Goal: Feedback & Contribution: Contribute content

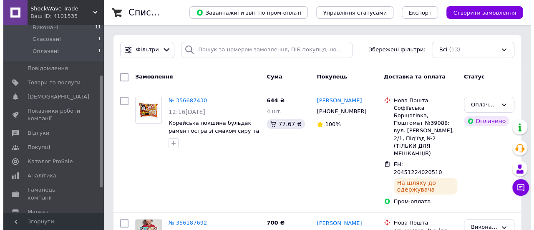
scroll to position [116, 0]
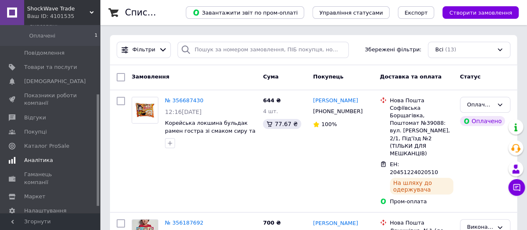
click at [44, 156] on span "Аналітика" at bounding box center [38, 160] width 29 height 8
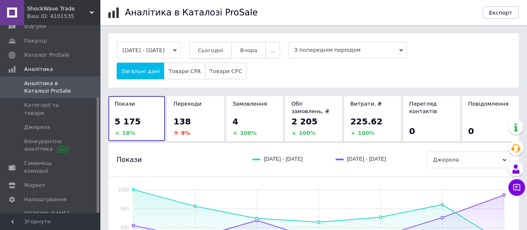
click at [216, 55] on button "Сьогодні" at bounding box center [210, 50] width 43 height 17
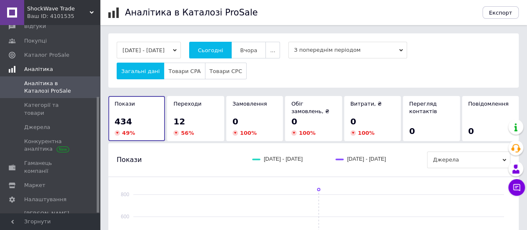
click at [37, 75] on link "Аналітика" at bounding box center [51, 69] width 103 height 14
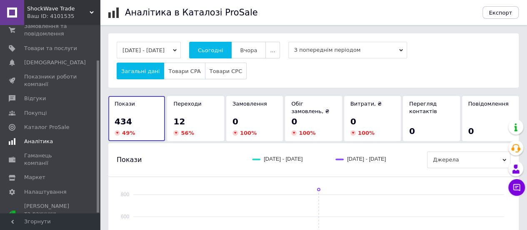
click at [33, 143] on span "Аналітика" at bounding box center [38, 142] width 29 height 8
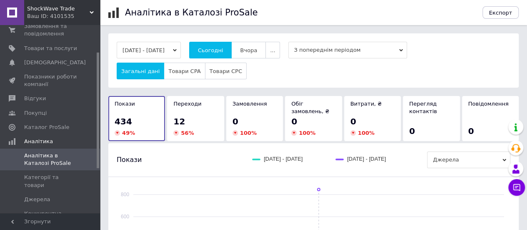
click at [36, 163] on span "Аналітика в Каталозі ProSale" at bounding box center [50, 159] width 53 height 15
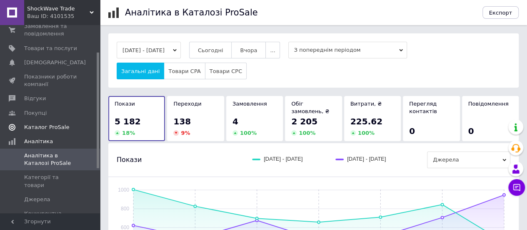
click at [29, 128] on span "Каталог ProSale" at bounding box center [46, 127] width 45 height 8
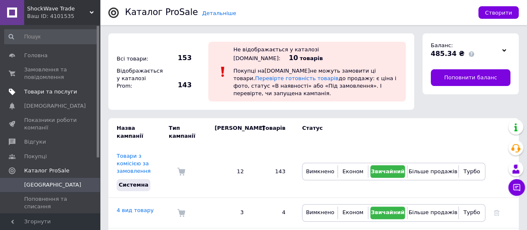
click at [49, 90] on span "Товари та послуги" at bounding box center [50, 92] width 53 height 8
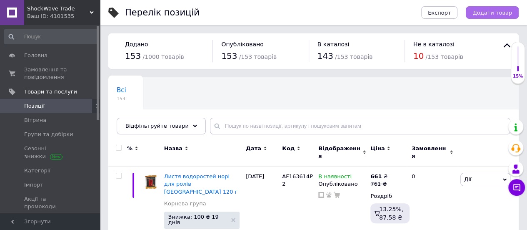
click at [517, 15] on button "Додати товар" at bounding box center [492, 12] width 53 height 13
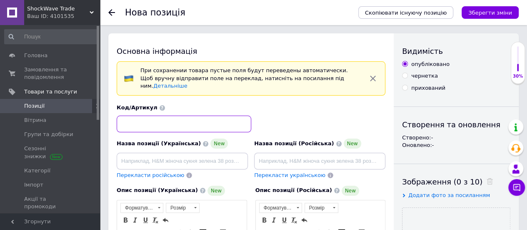
click at [241, 116] on input at bounding box center [184, 123] width 135 height 17
paste input "Маринований зелений чилі"
type input "Маринований зелений чилі"
click at [194, 123] on input at bounding box center [184, 123] width 135 height 17
paste input "AF431753P1"
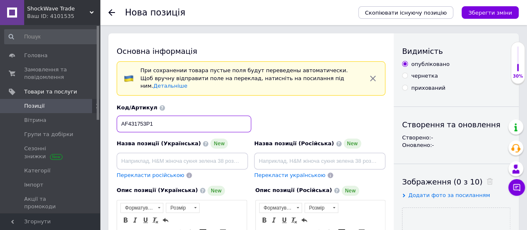
type input "AF431753P1"
click at [334, 85] on div "При сохранении товара пустые поля будут переведены автоматически. Щоб вручну ві…" at bounding box center [251, 78] width 269 height 34
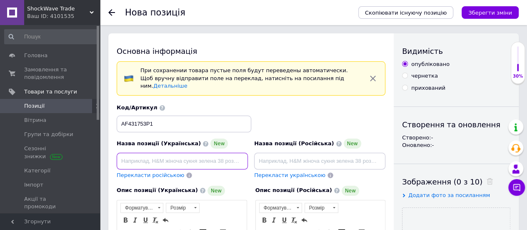
click at [204, 158] on input at bounding box center [182, 161] width 131 height 17
paste input "Маринований зелений чилі перець гострий Таїланд [PERSON_NAME] 390 г"
type input "Маринований зелений чилі перець гострий Таїланд [PERSON_NAME] 390 г"
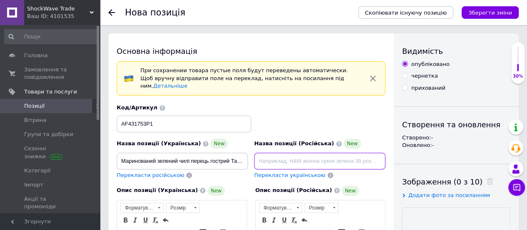
click at [276, 155] on input at bounding box center [319, 161] width 131 height 17
paste input "Маринованный зелёный острый перец чили Таиланд [PERSON_NAME] 390 г"
type input "Маринованный зелёный острый перец чили Таиланд [PERSON_NAME] 390 г"
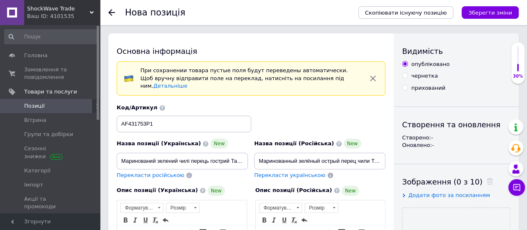
click at [251, 161] on div "Назва позиції (Російська) New Маринованный зелёный острый перец чили Таиланд [P…" at bounding box center [320, 158] width 138 height 47
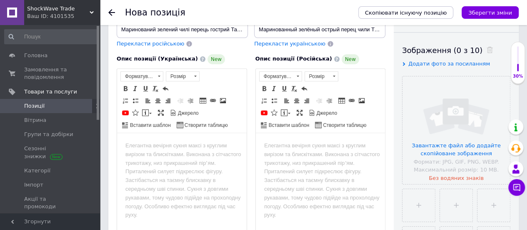
scroll to position [138, 0]
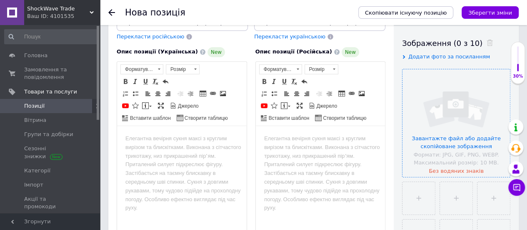
click at [459, 90] on input "file" at bounding box center [457, 123] width 108 height 108
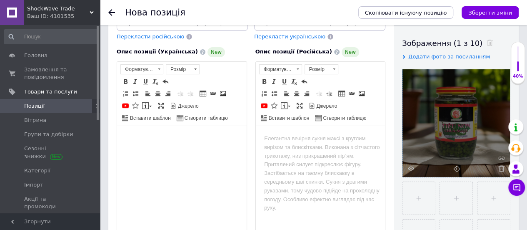
click at [182, 142] on body "Редактор, 79C73532-42D6-4030-A8BA-D19F7D349E54" at bounding box center [181, 138] width 113 height 9
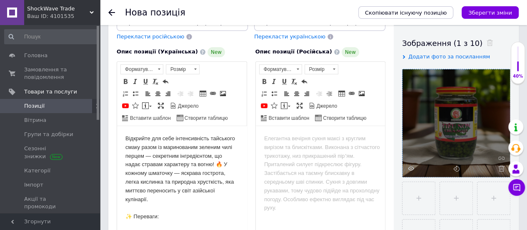
scroll to position [319, 0]
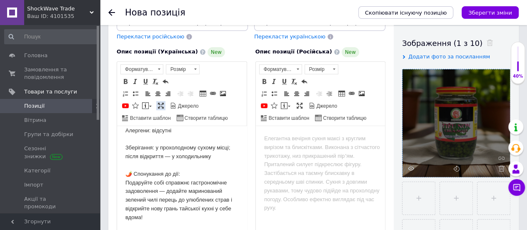
click at [160, 101] on link "Максимізувати" at bounding box center [160, 105] width 9 height 9
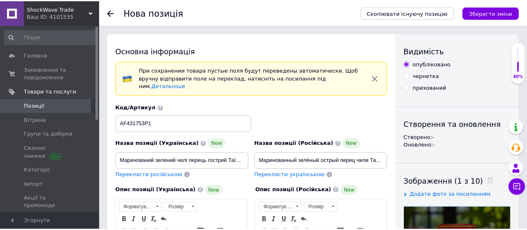
scroll to position [0, 0]
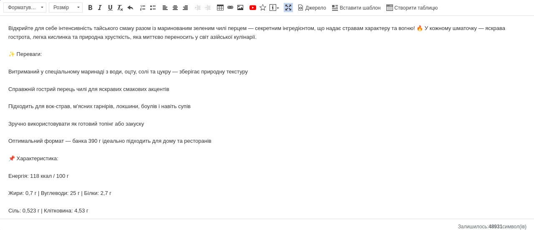
click at [8, 67] on body "Відкрийте для себе інтенсивність тайського смаку разом із маринованим зеленим ч…" at bounding box center [266, 149] width 517 height 251
click at [8, 69] on body "Відкрийте для себе інтенсивність тайського смаку разом із маринованим зеленим ч…" at bounding box center [266, 149] width 517 height 251
click at [153, 10] on span at bounding box center [152, 7] width 7 height 7
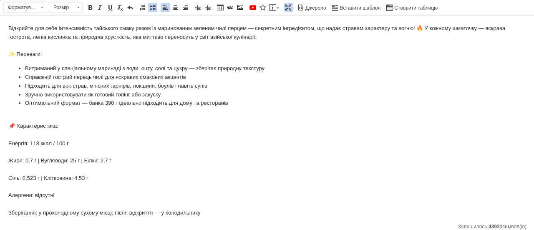
click at [10, 146] on body "Відкрийте для себе інтенсивність тайського смаку разом із маринованим зеленим ч…" at bounding box center [266, 133] width 517 height 219
click at [153, 9] on span at bounding box center [152, 7] width 7 height 7
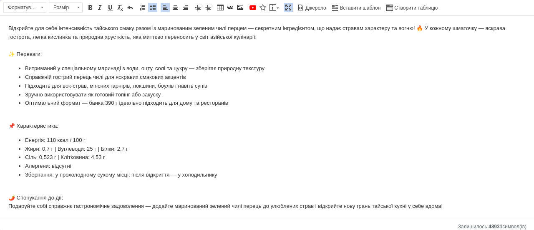
scroll to position [0, 0]
drag, startPoint x: 68, startPoint y: 198, endPoint x: 10, endPoint y: 198, distance: 58.4
click at [10, 198] on body "Відкрийте для себе інтенсивність тайського смаку разом із маринованим зеленим ч…" at bounding box center [266, 117] width 517 height 186
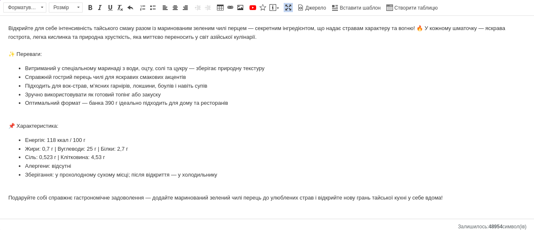
click at [156, 47] on body "Відкрийте для себе інтенсивність тайського смаку разом із маринованим зеленим ч…" at bounding box center [266, 113] width 517 height 178
click at [237, 7] on span at bounding box center [240, 7] width 7 height 7
select select
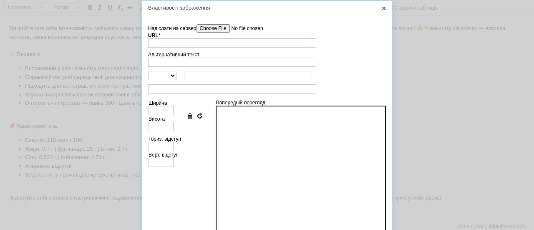
click at [218, 28] on input"] "Надіслати на сервер" at bounding box center [243, 28] width 95 height 8
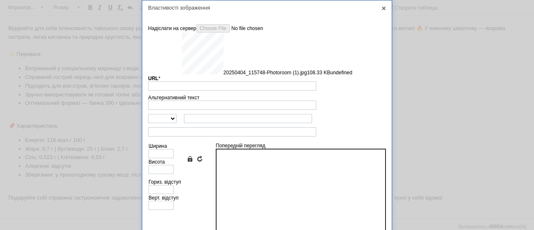
scroll to position [94, 0]
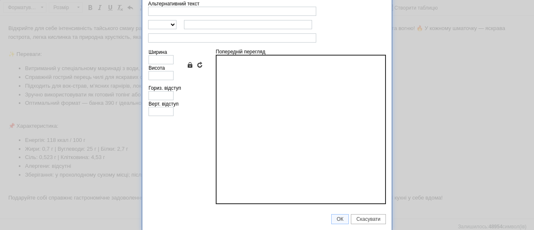
click at [338, 152] on div at bounding box center [301, 129] width 170 height 149
click at [343, 218] on span "ОК" at bounding box center [339, 219] width 17 height 6
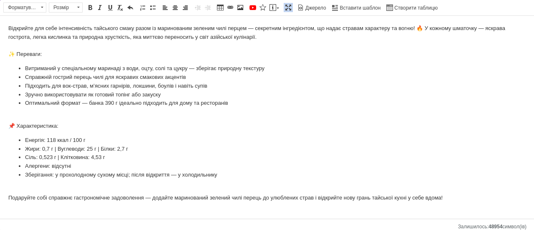
click at [285, 9] on span at bounding box center [288, 7] width 7 height 7
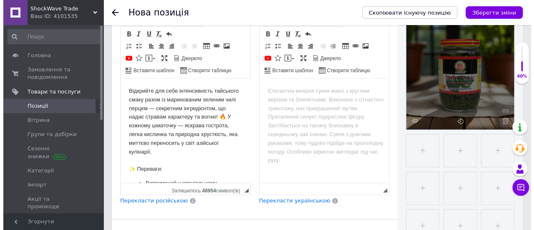
scroll to position [187, 0]
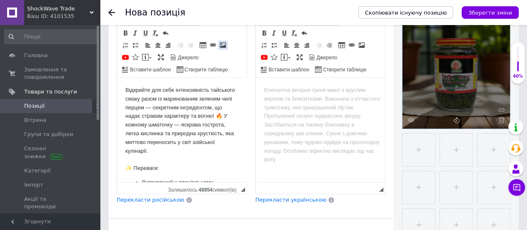
click at [223, 40] on link "Зображення" at bounding box center [222, 44] width 9 height 9
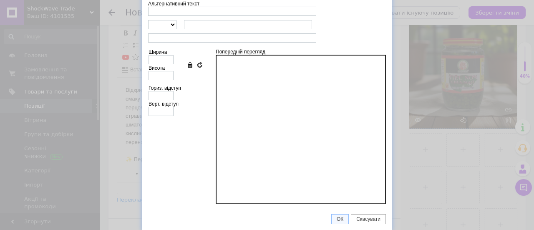
scroll to position [0, 0]
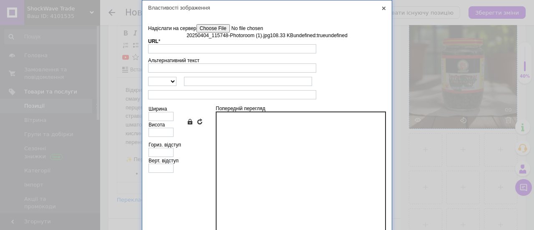
click at [223, 28] on input"] "Надіслати на сервер" at bounding box center [243, 28] width 95 height 8
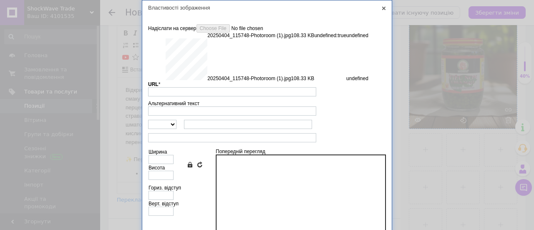
type input "[URL][DOMAIN_NAME]"
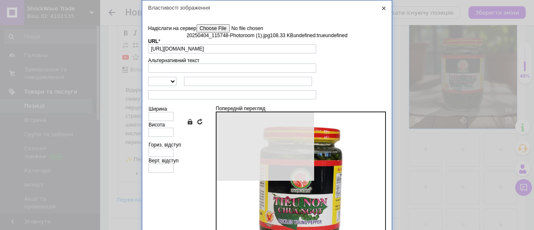
type input "640"
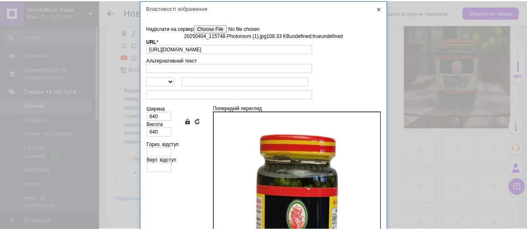
scroll to position [57, 0]
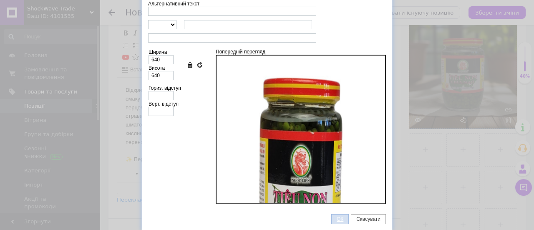
click at [334, 219] on span "ОК" at bounding box center [339, 219] width 17 height 6
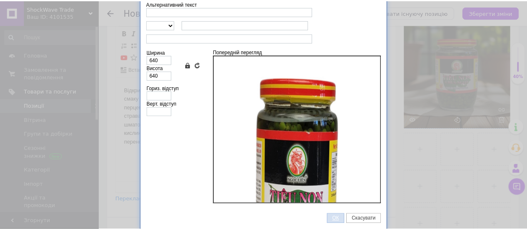
scroll to position [273, 0]
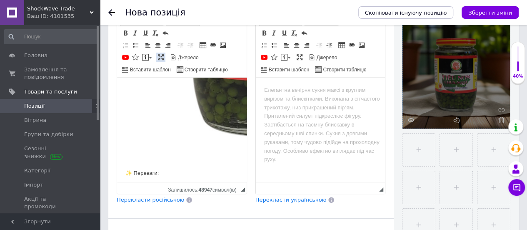
click at [159, 54] on span at bounding box center [161, 57] width 7 height 7
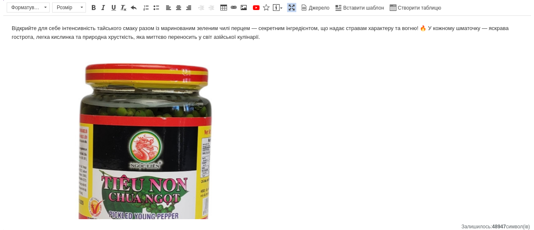
scroll to position [0, 0]
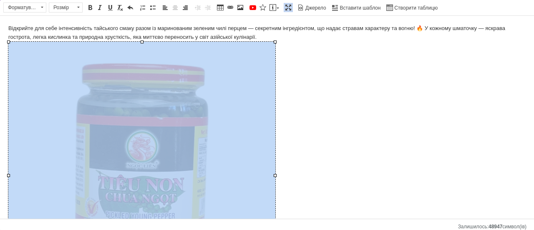
click at [207, 134] on img "Редактор, 79C73532-42D6-4030-A8BA-D19F7D349E54" at bounding box center [141, 175] width 267 height 267
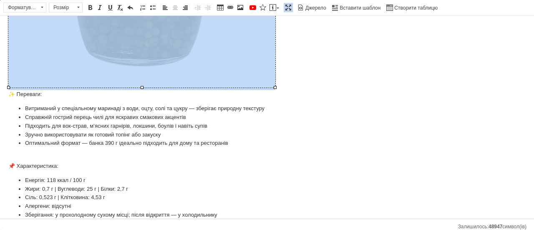
scroll to position [224, 0]
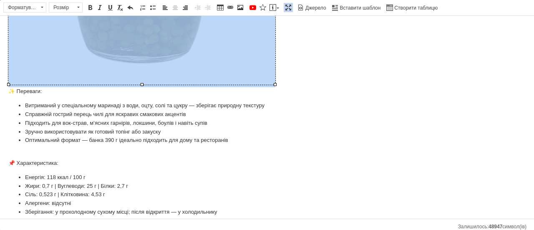
drag, startPoint x: 275, startPoint y: 84, endPoint x: 138, endPoint y: -2, distance: 161.7
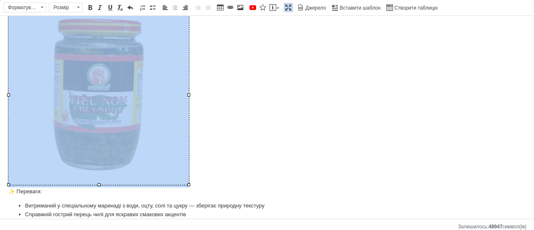
scroll to position [37, 0]
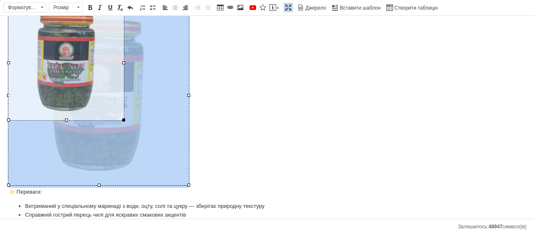
drag, startPoint x: 188, startPoint y: 185, endPoint x: 123, endPoint y: 119, distance: 92.8
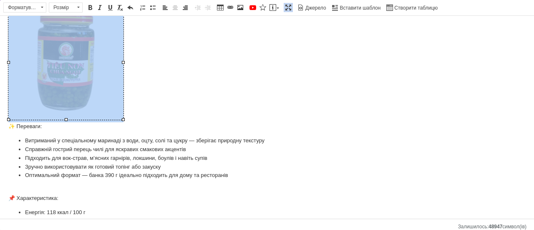
scroll to position [0, 0]
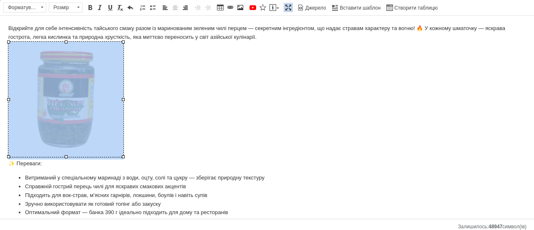
click at [172, 114] on body "Відкрийте для себе інтенсивність тайського смаку разом із маринованим зеленим ч…" at bounding box center [266, 167] width 517 height 287
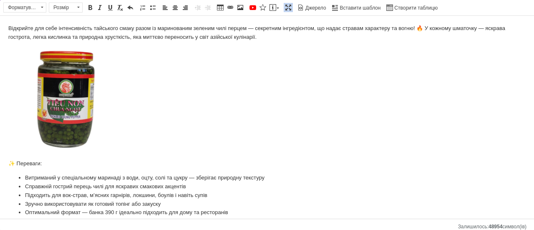
click at [170, 165] on body "Відкрийте для себе інтенсивність тайського смаку разом із маринованим зеленим ч…" at bounding box center [266, 167] width 517 height 287
click at [285, 7] on span at bounding box center [288, 7] width 7 height 7
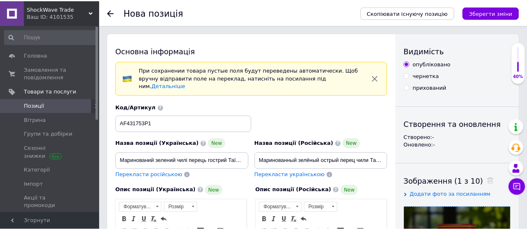
scroll to position [230, 0]
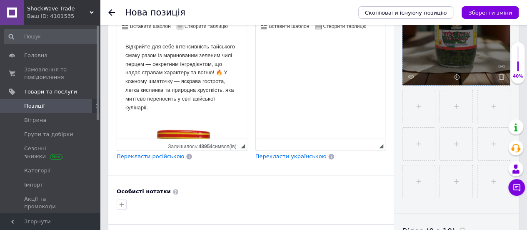
click at [271, 59] on html at bounding box center [321, 46] width 130 height 25
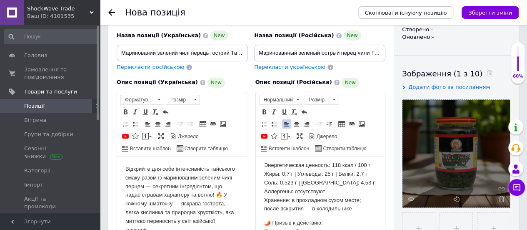
scroll to position [108, 0]
click at [299, 132] on span at bounding box center [299, 135] width 7 height 7
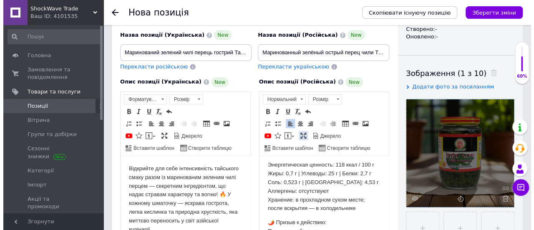
scroll to position [0, 0]
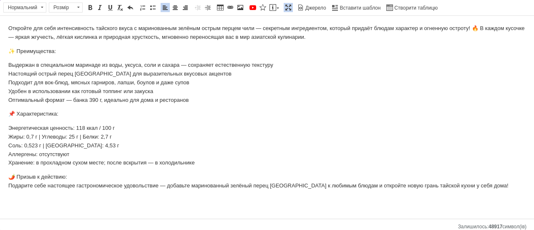
click at [308, 40] on p "Откройте для себя интенсивность тайского вкуса с маринованным зелёным острым пе…" at bounding box center [266, 33] width 517 height 18
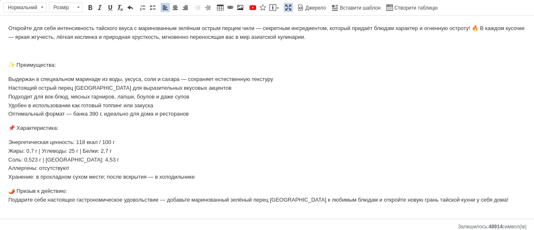
click at [8, 80] on html "Откройте для себя интенсивность тайского вкуса с маринованным зелёным острым пе…" at bounding box center [267, 114] width 534 height 197
click at [148, 10] on link "Вставити/видалити маркований список" at bounding box center [152, 7] width 9 height 9
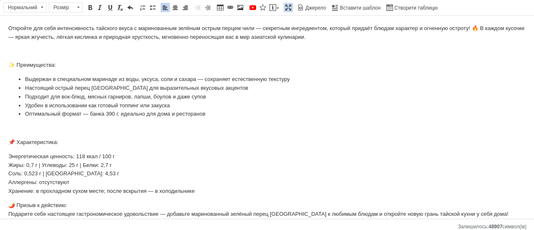
scroll to position [8, 0]
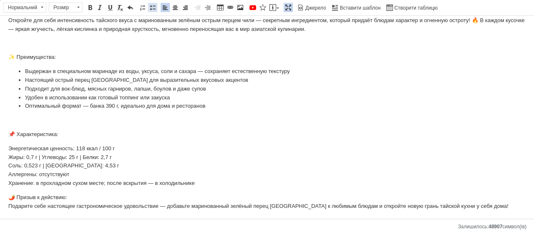
click at [149, 5] on span at bounding box center [152, 7] width 7 height 7
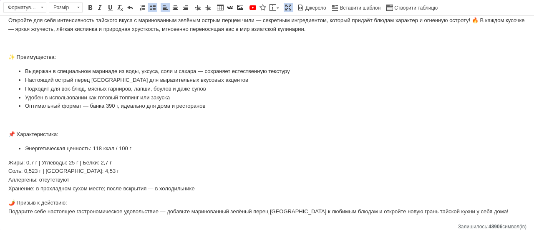
click at [11, 163] on p "Жиры: 0,7 г | Углеводы: 25 г | Белки: 2,7 г Соль: 0,523 г | Клетчатка: 4,53 г А…" at bounding box center [266, 175] width 517 height 35
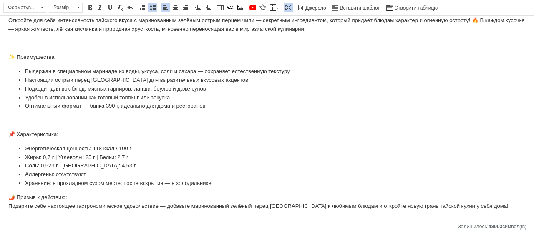
click at [217, 184] on li "Хранение: в прохладном сухом месте; после вскрытия — в холодильнике" at bounding box center [267, 183] width 484 height 9
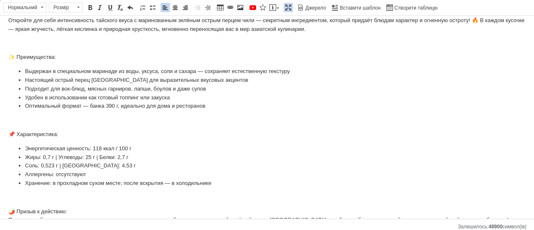
scroll to position [22, 0]
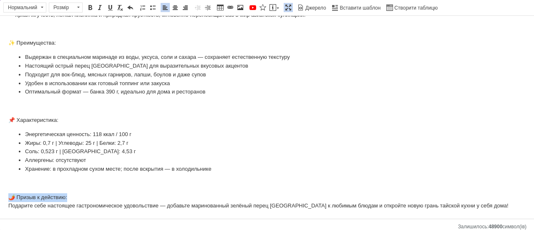
drag, startPoint x: 82, startPoint y: 197, endPoint x: 0, endPoint y: 199, distance: 81.7
click at [0, 199] on html "Откройте для себя интенсивность тайского вкуса с маринованным зелёным острым пе…" at bounding box center [267, 106] width 534 height 225
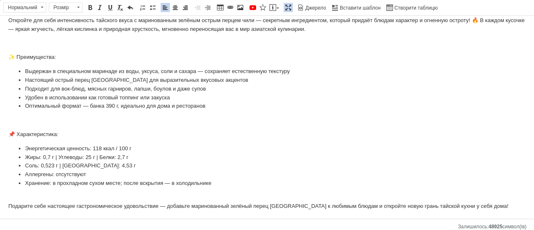
click at [283, 8] on link "Максимізувати" at bounding box center [287, 7] width 9 height 9
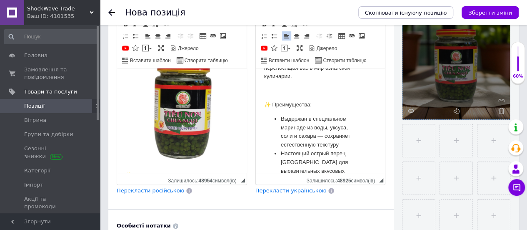
scroll to position [101, 0]
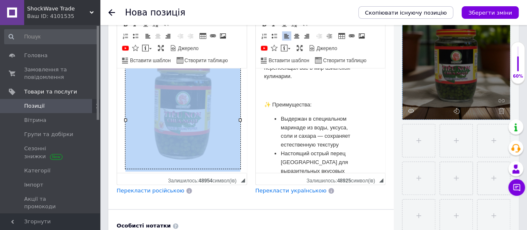
click at [190, 121] on img "Редактор, 79C73532-42D6-4030-A8BA-D19F7D349E54" at bounding box center [182, 110] width 115 height 115
copy img "Редактор, 79C73532-42D6-4030-A8BA-D19F7D349E54"
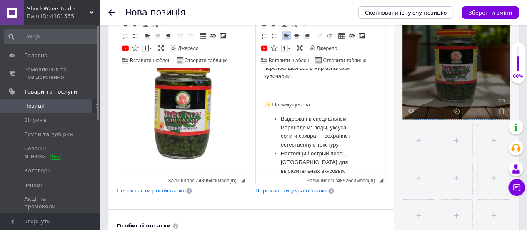
click at [302, 85] on body "Откройте для себя интенсивность тайского вкуса с маринованным зелёным острым пе…" at bounding box center [320, 221] width 113 height 437
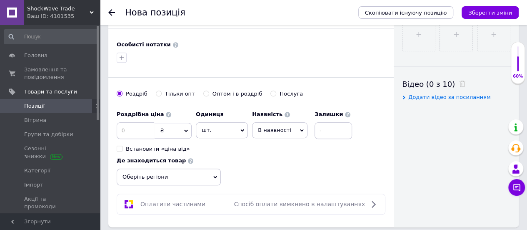
scroll to position [377, 0]
click at [142, 124] on input at bounding box center [136, 130] width 38 height 17
type input "315"
click at [187, 170] on span "Оберіть регіони" at bounding box center [169, 176] width 104 height 17
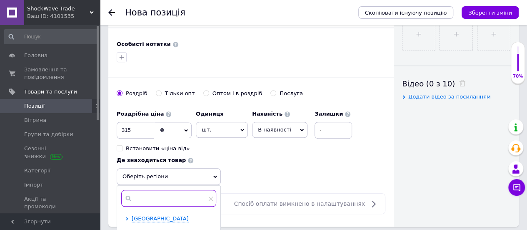
click at [177, 193] on input "text" at bounding box center [168, 198] width 95 height 17
type input "K"
type input "[GEOGRAPHIC_DATA]"
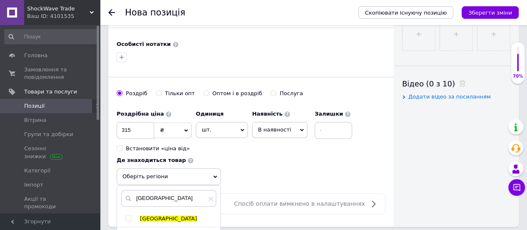
click at [143, 215] on span "[GEOGRAPHIC_DATA]" at bounding box center [168, 218] width 57 height 6
checkbox input "true"
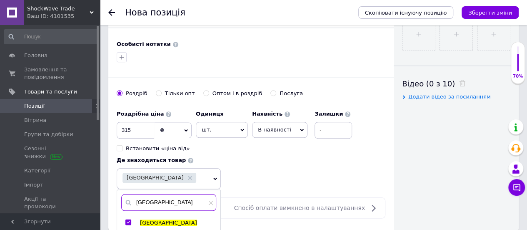
click at [165, 194] on input "[GEOGRAPHIC_DATA]" at bounding box center [168, 202] width 95 height 17
type input "[GEOGRAPHIC_DATA]"
click at [140, 219] on span "[GEOGRAPHIC_DATA]" at bounding box center [168, 222] width 57 height 6
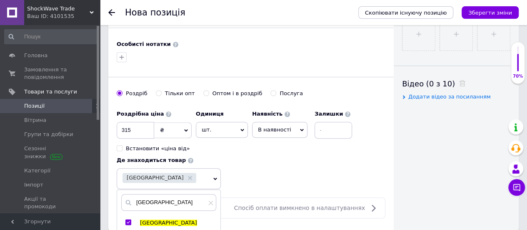
checkbox input "true"
click at [151, 198] on input "[GEOGRAPHIC_DATA]" at bounding box center [173, 202] width 105 height 17
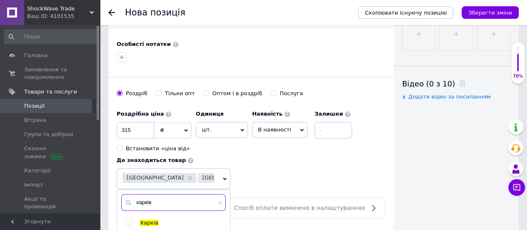
type input "харків"
click at [145, 219] on span "Харків" at bounding box center [149, 222] width 18 height 6
checkbox input "true"
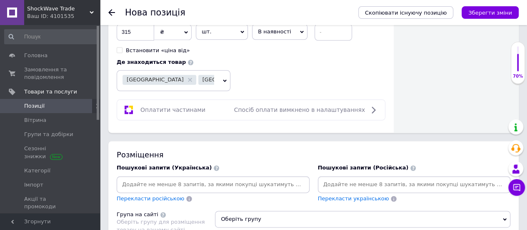
scroll to position [478, 0]
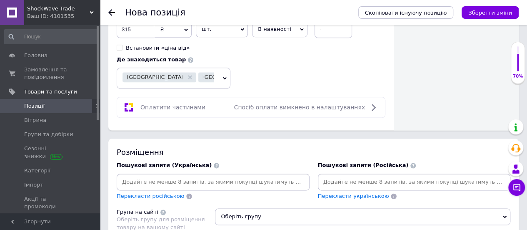
click at [206, 175] on input at bounding box center [213, 181] width 190 height 13
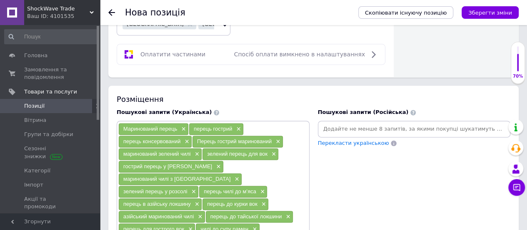
scroll to position [532, 0]
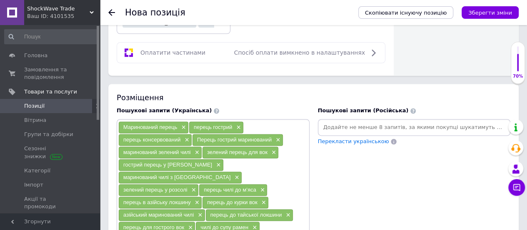
click at [345, 121] on input at bounding box center [415, 127] width 190 height 13
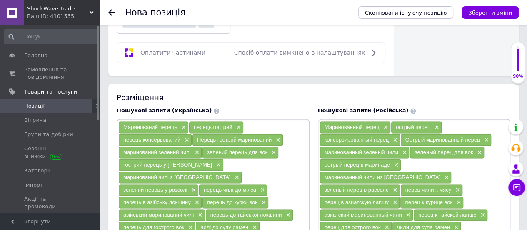
click at [314, 124] on div "Пошукові запити (Російська) Маринованный перец × острый перец × консервированны…" at bounding box center [414, 214] width 201 height 222
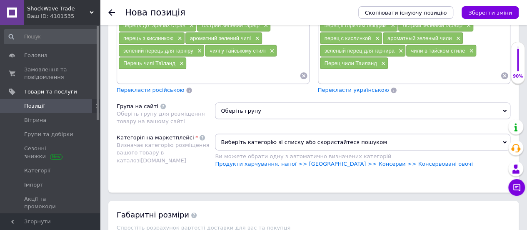
scroll to position [760, 0]
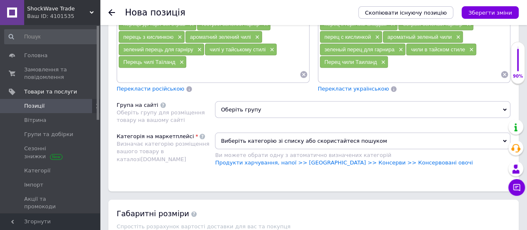
click at [313, 101] on span "Оберіть групу" at bounding box center [363, 109] width 296 height 17
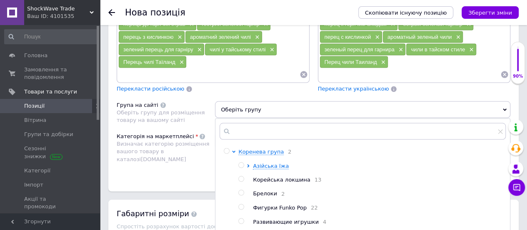
click at [203, 145] on div "Категорія на маркетплейсі Визначає категорію розміщення вашого товару в каталоз…" at bounding box center [166, 153] width 98 height 42
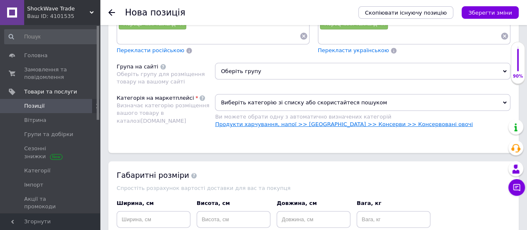
scroll to position [799, 0]
click at [366, 120] on link "Продукти харчування, напої >> [GEOGRAPHIC_DATA] >> Консерви >> Консервовані ово…" at bounding box center [344, 123] width 258 height 6
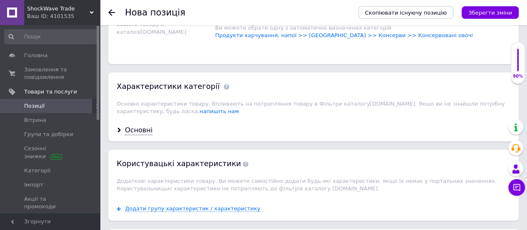
scroll to position [893, 0]
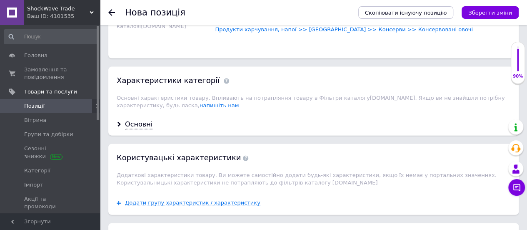
click at [128, 113] on div "Основні" at bounding box center [313, 124] width 411 height 22
click at [135, 120] on div "Основні" at bounding box center [139, 125] width 28 height 10
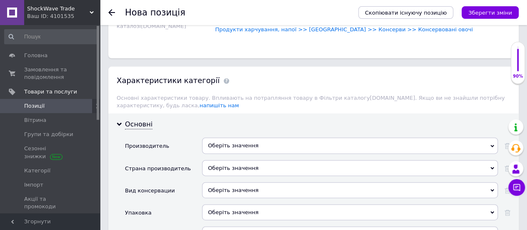
click at [213, 138] on div "Оберіть значення" at bounding box center [350, 146] width 296 height 16
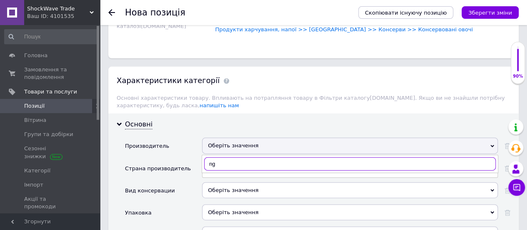
type input "n"
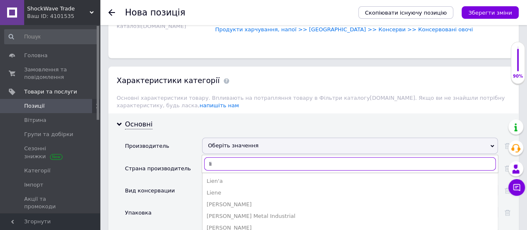
type input "l"
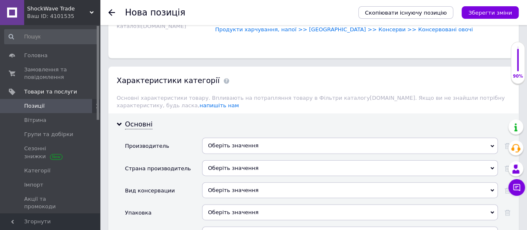
click at [235, 160] on div "Оберіть значення" at bounding box center [350, 168] width 296 height 16
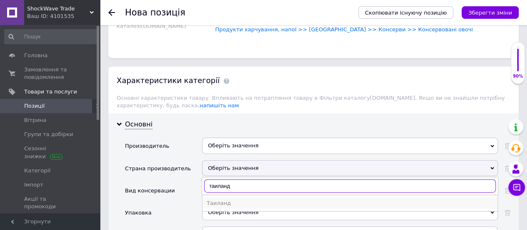
type input "таиланд"
click at [223, 199] on div "Таиланд" at bounding box center [350, 203] width 287 height 8
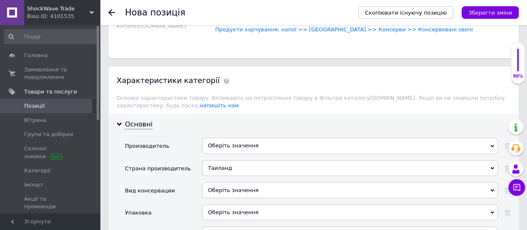
click at [234, 182] on div "Оберіть значення" at bounding box center [350, 190] width 296 height 16
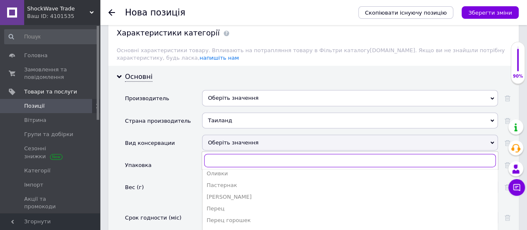
scroll to position [232, 0]
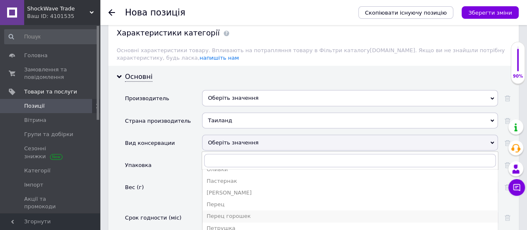
click at [238, 212] on div "Перец горошек" at bounding box center [350, 216] width 287 height 8
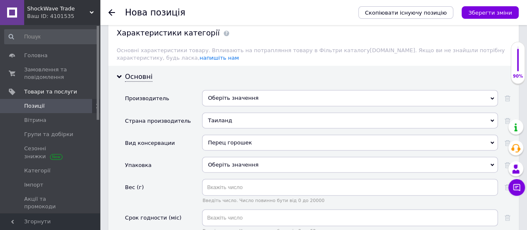
click at [231, 157] on div "Оберіть значення" at bounding box center [350, 165] width 296 height 16
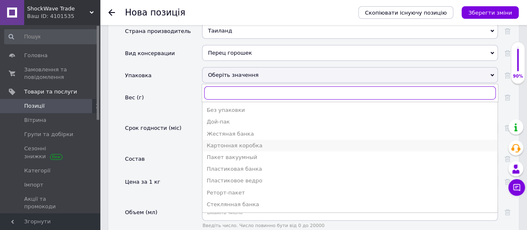
scroll to position [1031, 0]
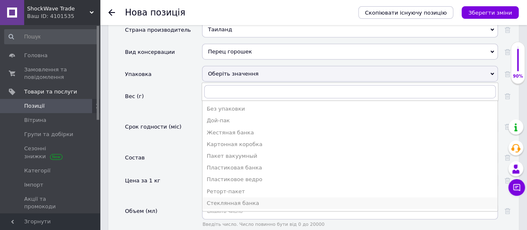
click at [247, 197] on li "Стеклянная банка" at bounding box center [350, 203] width 295 height 12
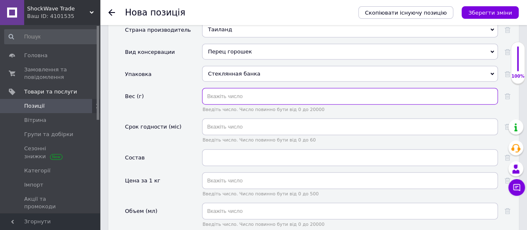
click at [273, 88] on input "text" at bounding box center [350, 96] width 296 height 17
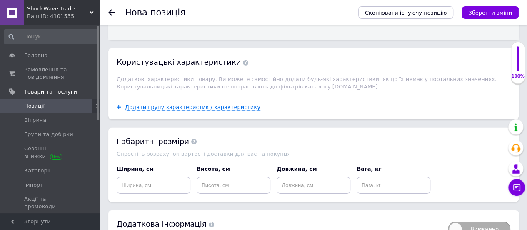
scroll to position [1240, 0]
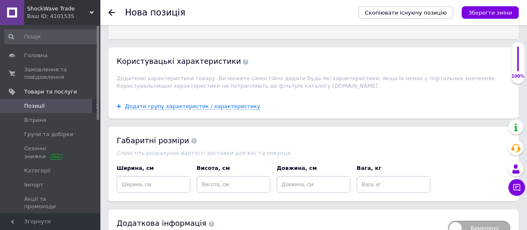
type input "390"
click at [175, 176] on input at bounding box center [154, 184] width 74 height 17
type input "8.5"
click at [221, 176] on input at bounding box center [234, 184] width 74 height 17
type input "8.5"
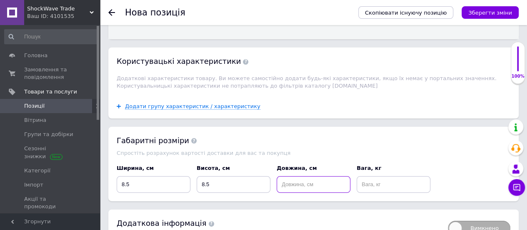
click at [316, 176] on input at bounding box center [314, 184] width 74 height 17
type input "12.5"
click at [394, 176] on input at bounding box center [394, 184] width 74 height 17
type input "0.4"
click at [281, 218] on div "Додаткова інформація" at bounding box center [278, 223] width 323 height 10
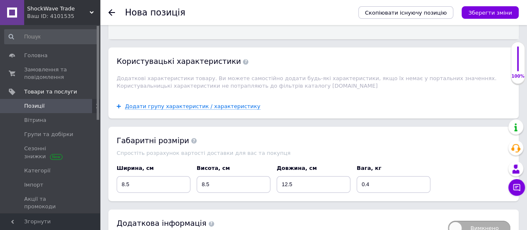
scroll to position [1260, 0]
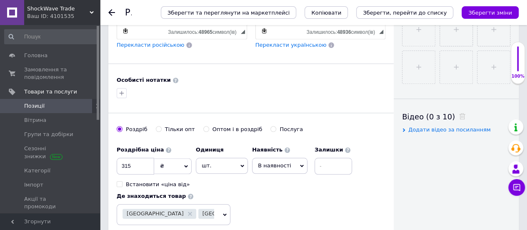
scroll to position [345, 0]
click at [125, 157] on input "315" at bounding box center [136, 165] width 38 height 17
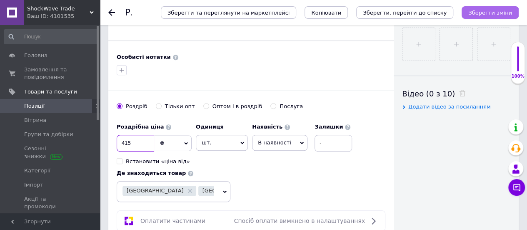
type input "415"
click at [494, 11] on icon "Зберегти зміни" at bounding box center [491, 13] width 44 height 6
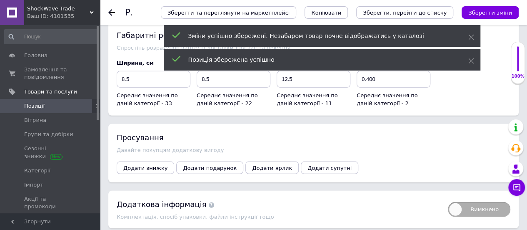
scroll to position [1093, 0]
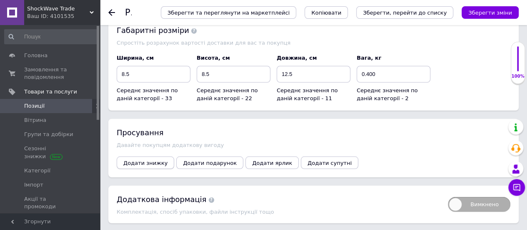
click at [157, 160] on span "Додати знижку" at bounding box center [145, 163] width 44 height 6
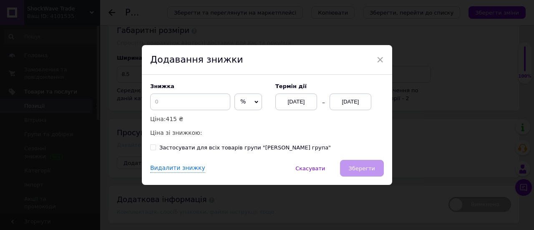
click at [245, 100] on span "%" at bounding box center [248, 101] width 28 height 17
click at [252, 114] on li "₴" at bounding box center [248, 119] width 27 height 12
click at [210, 104] on input at bounding box center [190, 101] width 80 height 17
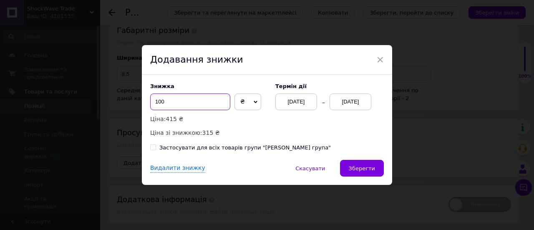
type input "100"
click at [341, 95] on div "[DATE]" at bounding box center [350, 101] width 42 height 17
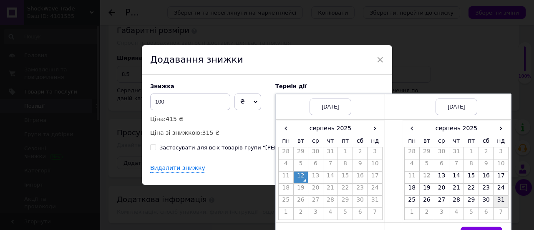
click at [503, 204] on td "31" at bounding box center [500, 201] width 15 height 12
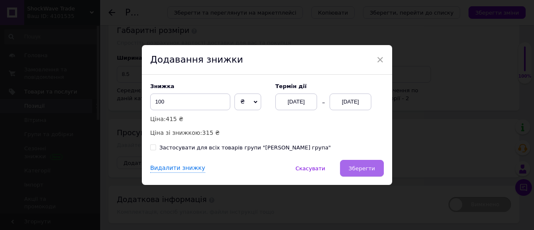
click at [365, 163] on button "Зберегти" at bounding box center [362, 168] width 44 height 17
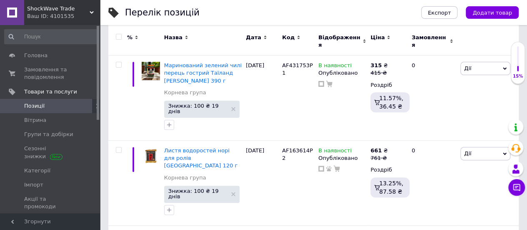
scroll to position [112, 0]
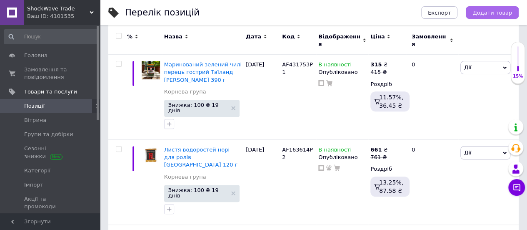
click at [487, 13] on span "Додати товар" at bounding box center [493, 13] width 40 height 6
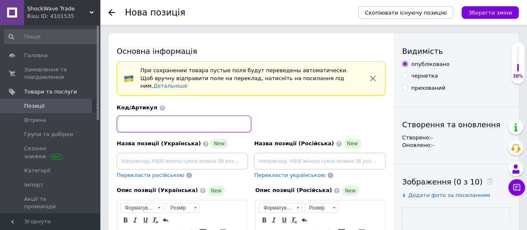
click at [185, 123] on input at bounding box center [184, 123] width 135 height 17
paste input "AF431753P2"
type input "AF431753P2"
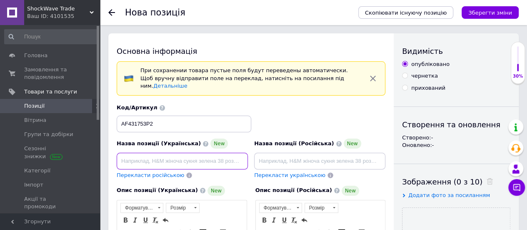
click at [171, 155] on input at bounding box center [182, 161] width 131 height 17
paste input "Маринований перець гострий горошок 390 г [GEOGRAPHIC_DATA]"
type input "Маринований перець гострий горошок 390 г [GEOGRAPHIC_DATA]"
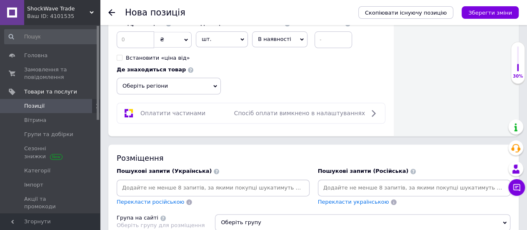
scroll to position [470, 0]
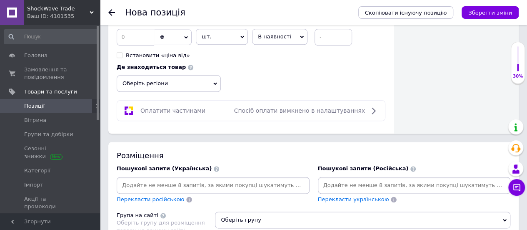
click at [199, 179] on input at bounding box center [213, 185] width 190 height 13
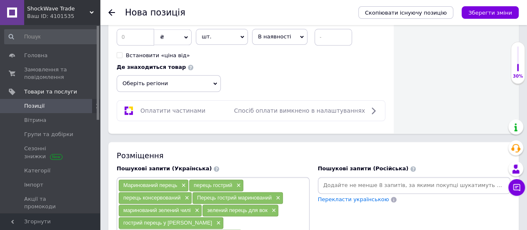
click at [348, 179] on input at bounding box center [415, 185] width 190 height 13
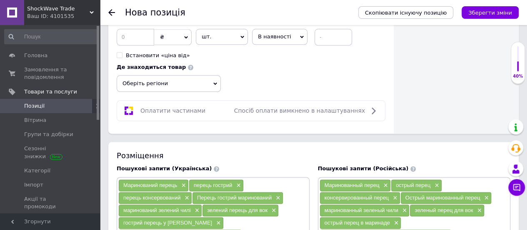
click at [300, 150] on div "Розміщення" at bounding box center [314, 155] width 394 height 10
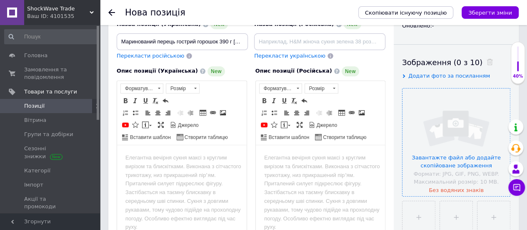
click at [430, 115] on input "file" at bounding box center [457, 142] width 108 height 108
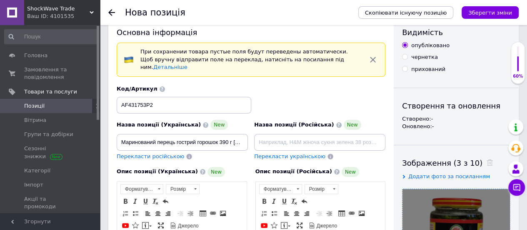
scroll to position [18, 0]
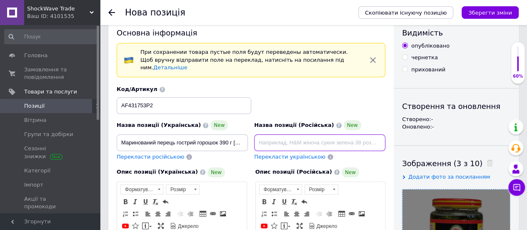
click at [281, 134] on input at bounding box center [319, 142] width 131 height 17
paste input "Маринованный острый перец горошком 390 г [GEOGRAPHIC_DATA]"
type input "Маринованный острый перец горошком 390 г [GEOGRAPHIC_DATA]"
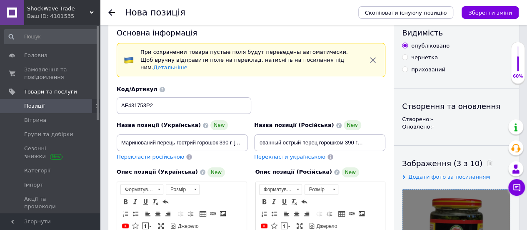
scroll to position [0, 0]
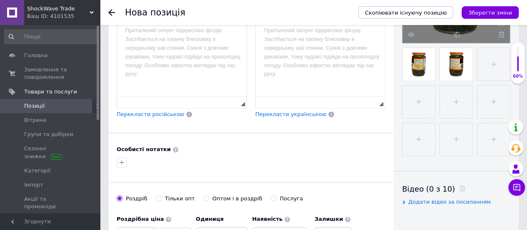
scroll to position [273, 0]
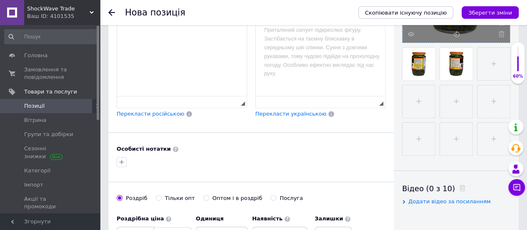
click at [170, 17] on html at bounding box center [182, 4] width 130 height 25
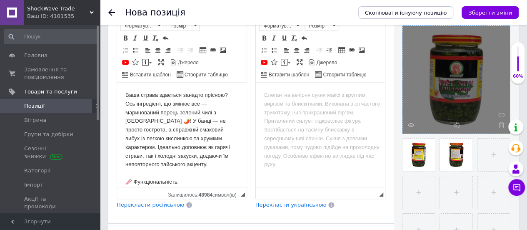
scroll to position [181, 0]
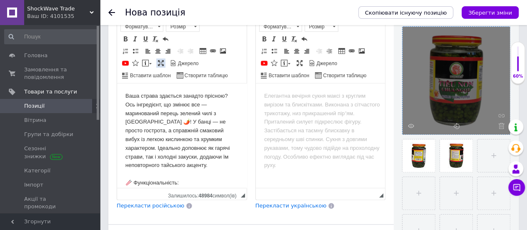
click at [161, 60] on span at bounding box center [161, 63] width 7 height 7
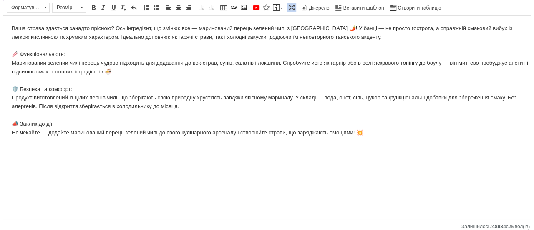
scroll to position [0, 0]
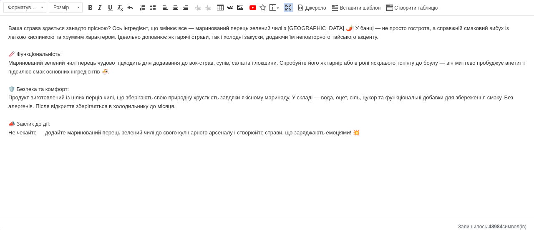
click at [322, 25] on body "Ваша страва здається занадто прісною? Ось інгредієнт, що змінює все — маринован…" at bounding box center [266, 80] width 517 height 113
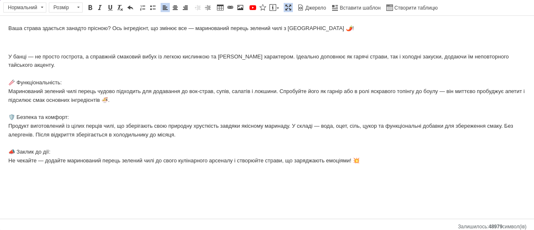
click at [78, 154] on p "У банці — не просто гострота, а справжній смаковий вибух із легкою кислинкою та…" at bounding box center [266, 109] width 517 height 113
drag, startPoint x: 53, startPoint y: 153, endPoint x: 11, endPoint y: 152, distance: 42.1
click at [11, 152] on p "У банці — не просто гострота, а справжній смаковий вибух із легкою кислинкою та…" at bounding box center [266, 109] width 517 height 113
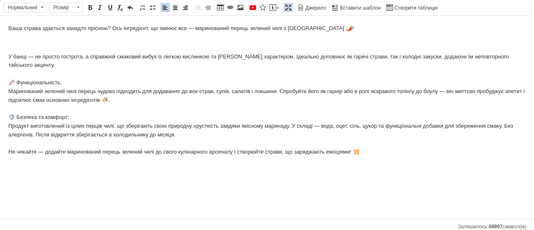
click at [283, 11] on link "Максимізувати" at bounding box center [287, 7] width 9 height 9
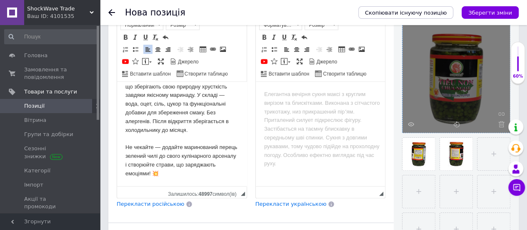
scroll to position [159, 0]
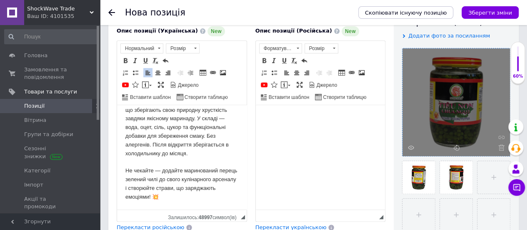
paste body "Редактор, BACBD53F-97C8-481B-8447-598242B489E8"
click at [303, 128] on html at bounding box center [321, 117] width 130 height 25
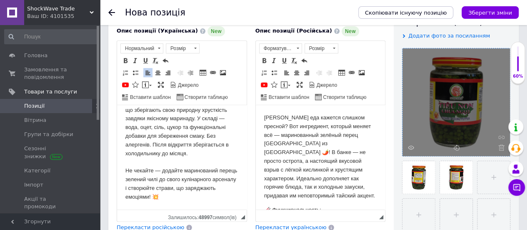
scroll to position [205, 0]
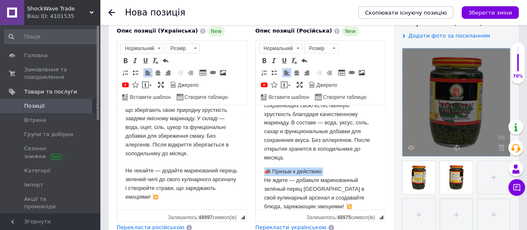
drag, startPoint x: 328, startPoint y: 170, endPoint x: 510, endPoint y: 264, distance: 205.6
click at [256, 170] on html "[PERSON_NAME] еда кажется слишком пресной? Вот ингредиент, который меняет всё —…" at bounding box center [321, 59] width 130 height 319
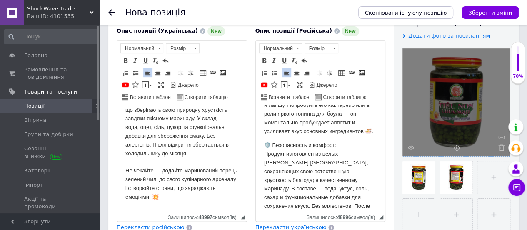
scroll to position [138, 0]
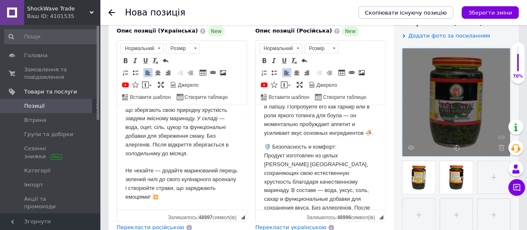
click at [289, 137] on p "🥢 Функциональность: Маринованный зелёный перец [GEOGRAPHIC_DATA] прекрасно подх…" at bounding box center [320, 102] width 113 height 69
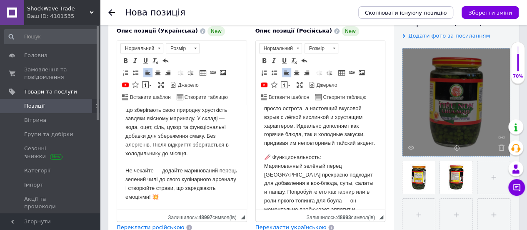
scroll to position [52, 0]
click at [285, 143] on p "[PERSON_NAME] еда кажется слишком пресной? Вот ингредиент, который меняет всё —…" at bounding box center [320, 104] width 113 height 87
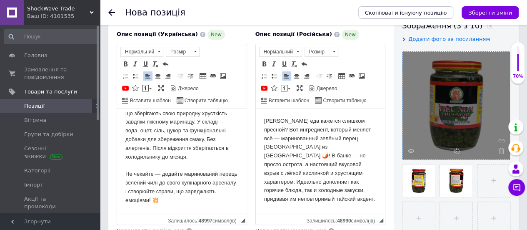
scroll to position [157, 0]
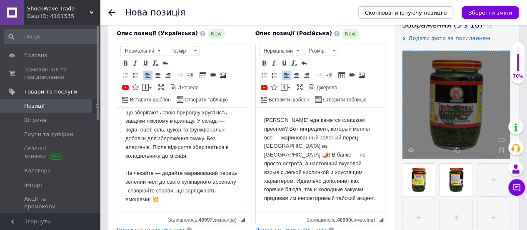
click at [300, 147] on p "[PERSON_NAME] еда кажется слишком пресной? Вот ингредиент, который меняет всё —…" at bounding box center [320, 158] width 113 height 87
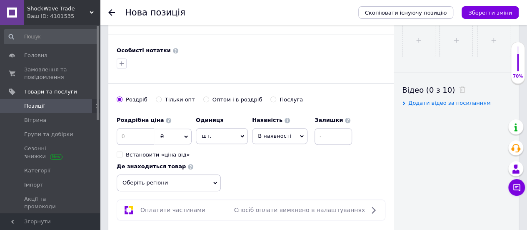
scroll to position [378, 0]
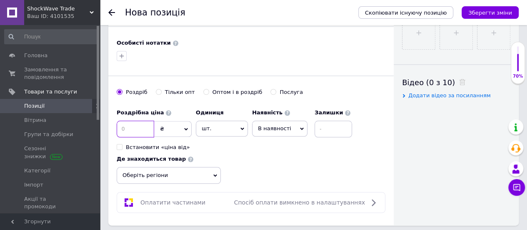
click at [133, 120] on input at bounding box center [136, 128] width 38 height 17
type input "415"
click at [146, 170] on span "Оберіть регіони" at bounding box center [169, 175] width 104 height 17
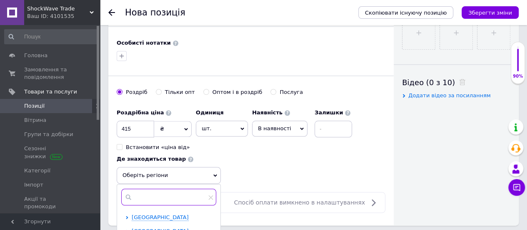
click at [148, 188] on input "text" at bounding box center [168, 196] width 95 height 17
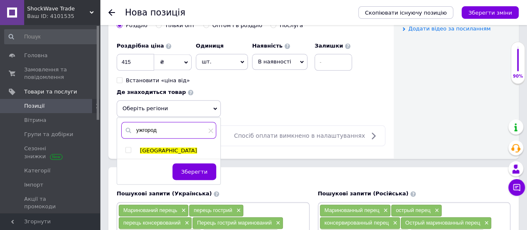
scroll to position [446, 0]
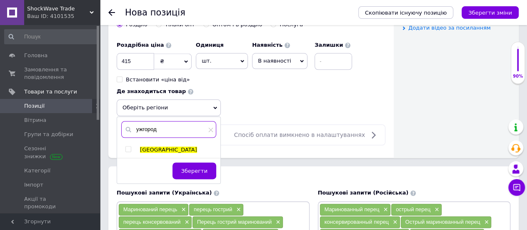
type input "ужгород"
click at [126, 146] on div "[GEOGRAPHIC_DATA]" at bounding box center [168, 150] width 103 height 8
click at [126, 146] on input "checkbox" at bounding box center [127, 148] width 5 height 5
checkbox input "true"
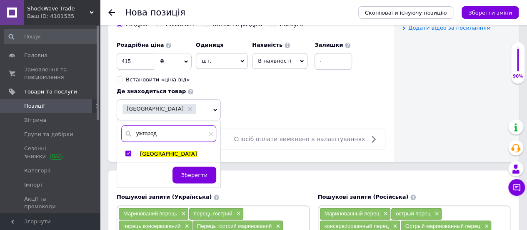
click at [158, 125] on input "ужгород" at bounding box center [168, 133] width 95 height 17
type input "[GEOGRAPHIC_DATA]"
click at [127, 150] on input "checkbox" at bounding box center [127, 152] width 5 height 5
checkbox input "true"
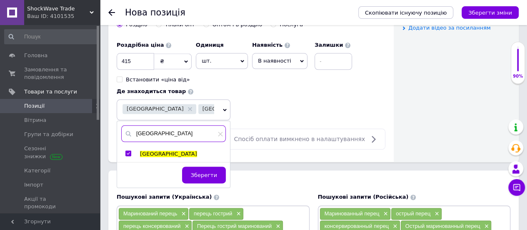
click at [168, 127] on input "[GEOGRAPHIC_DATA]" at bounding box center [173, 133] width 105 height 17
type input "[GEOGRAPHIC_DATA]"
click at [129, 150] on input "checkbox" at bounding box center [127, 152] width 5 height 5
checkbox input "true"
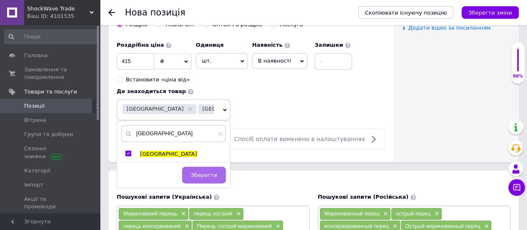
click at [210, 172] on span "Зберегти" at bounding box center [204, 175] width 26 height 6
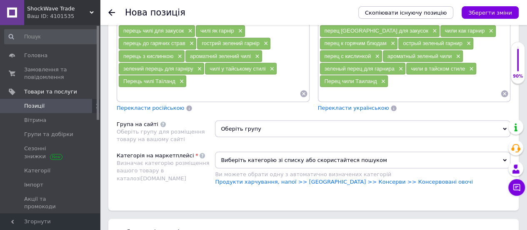
scroll to position [789, 0]
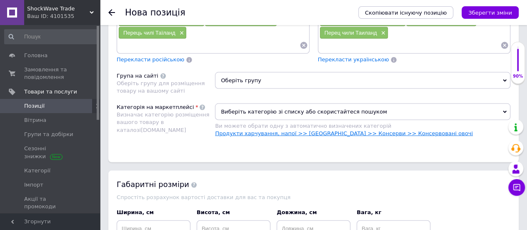
click at [373, 130] on link "Продукти харчування, напої >> [GEOGRAPHIC_DATA] >> Консерви >> Консервовані ово…" at bounding box center [344, 133] width 258 height 6
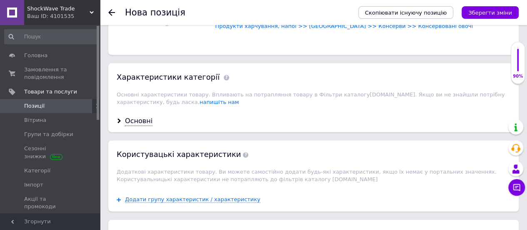
scroll to position [901, 0]
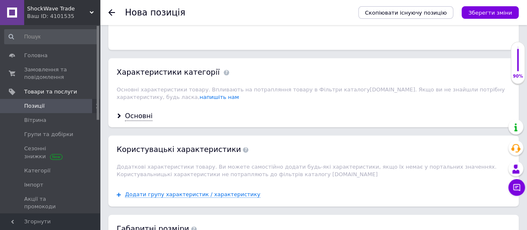
click at [122, 105] on div "Основні" at bounding box center [313, 116] width 411 height 22
drag, startPoint x: 122, startPoint y: 85, endPoint x: 127, endPoint y: 88, distance: 5.0
click at [127, 105] on div "Основні" at bounding box center [313, 116] width 411 height 22
click at [127, 111] on div "Основні" at bounding box center [139, 116] width 28 height 10
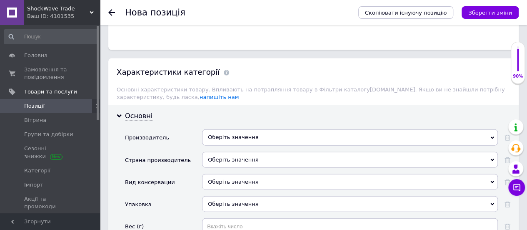
click at [224, 152] on div "Оберіть значення" at bounding box center [350, 160] width 296 height 16
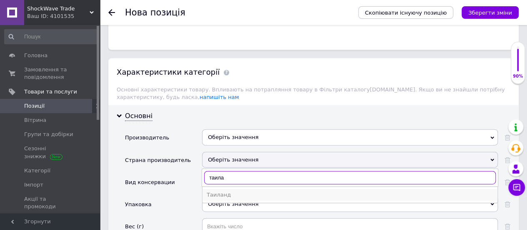
type input "таила"
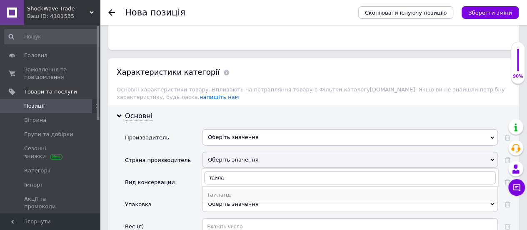
click at [230, 191] on div "Таиланд" at bounding box center [350, 195] width 287 height 8
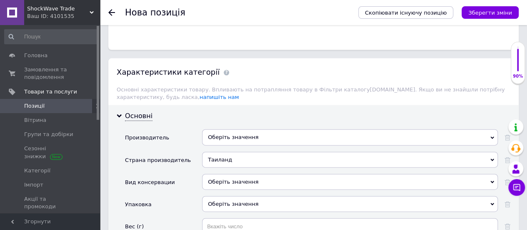
click at [243, 174] on div "Оберіть значення" at bounding box center [350, 182] width 296 height 16
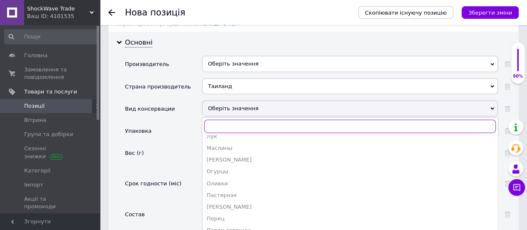
scroll to position [184, 0]
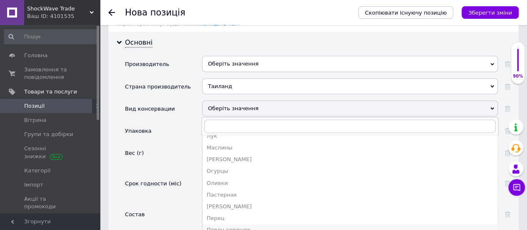
click at [225, 226] on div "Перец горошек" at bounding box center [350, 230] width 287 height 8
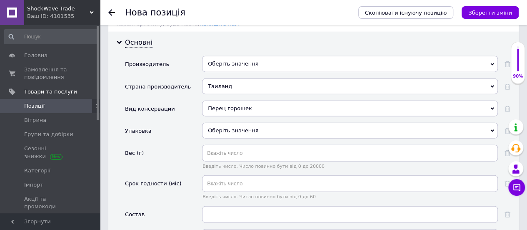
click at [244, 123] on div "Оберіть значення" at bounding box center [350, 131] width 296 height 16
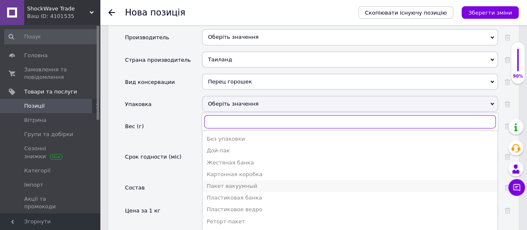
scroll to position [1013, 0]
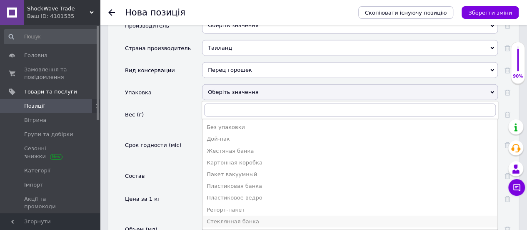
click at [235, 218] on div "Стеклянная банка" at bounding box center [350, 222] width 287 height 8
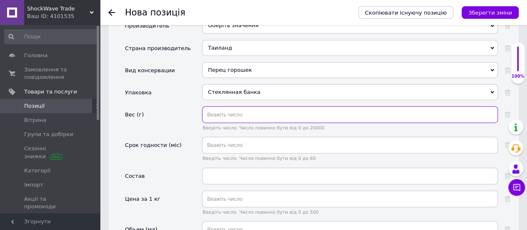
click at [239, 106] on input "text" at bounding box center [350, 114] width 296 height 17
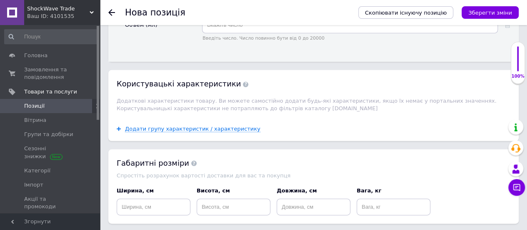
scroll to position [1218, 0]
type input "390"
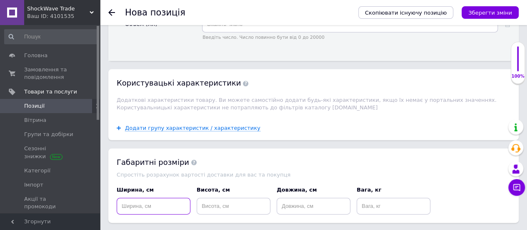
click at [165, 198] on input at bounding box center [154, 206] width 74 height 17
type input "12.5"
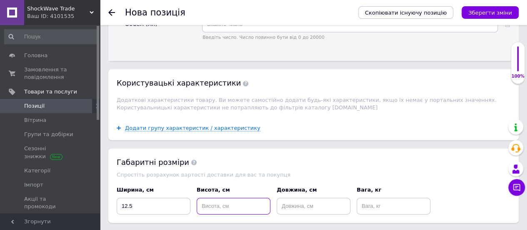
click at [218, 198] on input at bounding box center [234, 206] width 74 height 17
type input "12.5"
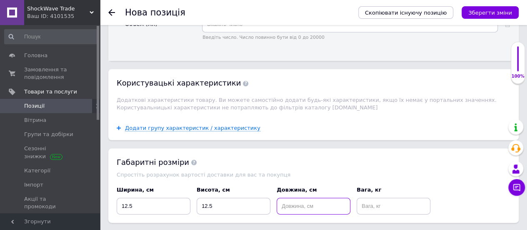
click at [290, 198] on input at bounding box center [314, 206] width 74 height 17
click at [161, 198] on input "12.5" at bounding box center [154, 206] width 74 height 17
type input "8.5"
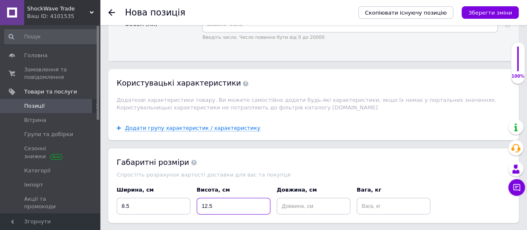
click at [243, 198] on input "12.5" at bounding box center [234, 206] width 74 height 17
click at [243, 198] on input "8" at bounding box center [234, 206] width 74 height 17
type input "8.5"
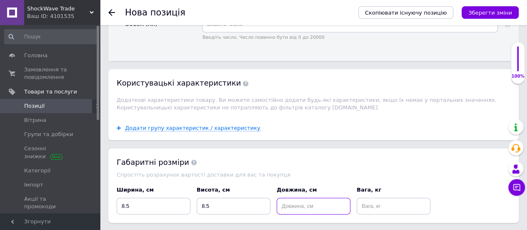
click at [318, 198] on input at bounding box center [314, 206] width 74 height 17
type input "12.5"
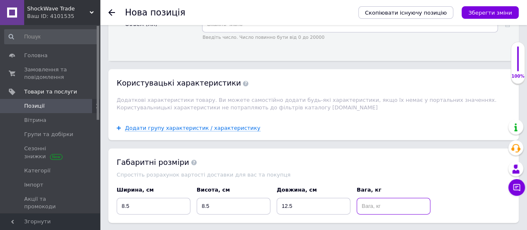
click at [395, 198] on input at bounding box center [394, 206] width 74 height 17
type input "0.4"
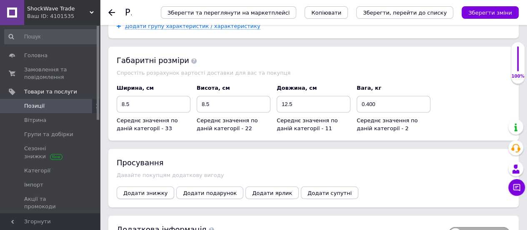
scroll to position [1064, 0]
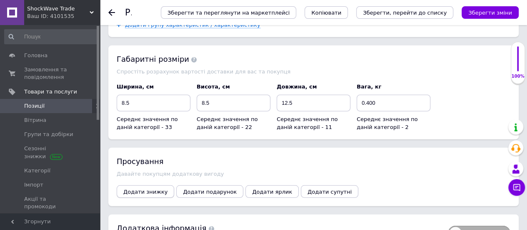
click at [151, 188] on span "Додати знижку" at bounding box center [145, 191] width 44 height 6
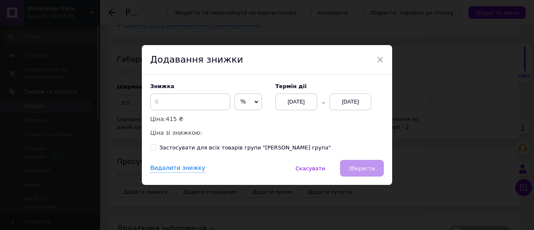
click at [245, 109] on span "%" at bounding box center [248, 101] width 28 height 17
click at [241, 117] on li "₴" at bounding box center [248, 119] width 27 height 12
click at [215, 105] on input at bounding box center [190, 101] width 80 height 17
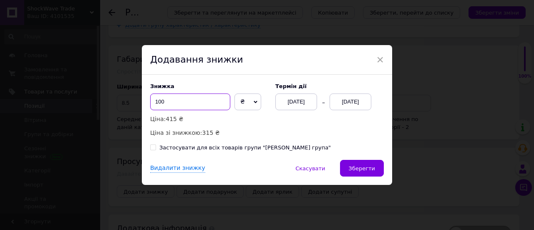
type input "100"
click at [342, 100] on div "[DATE]" at bounding box center [350, 101] width 42 height 17
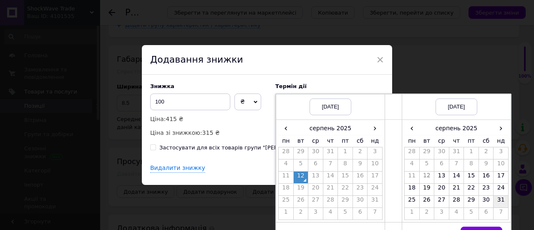
click at [502, 201] on td "31" at bounding box center [500, 201] width 15 height 12
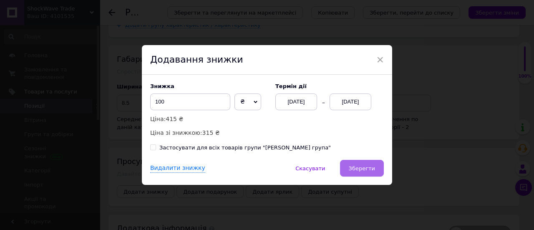
click at [373, 171] on span "Зберегти" at bounding box center [361, 168] width 26 height 6
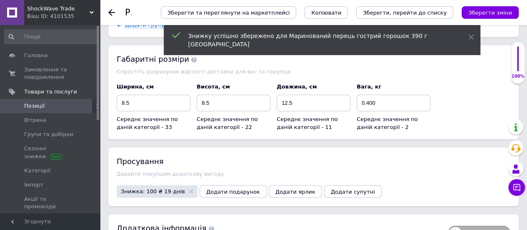
scroll to position [1093, 0]
